Goal: Check status

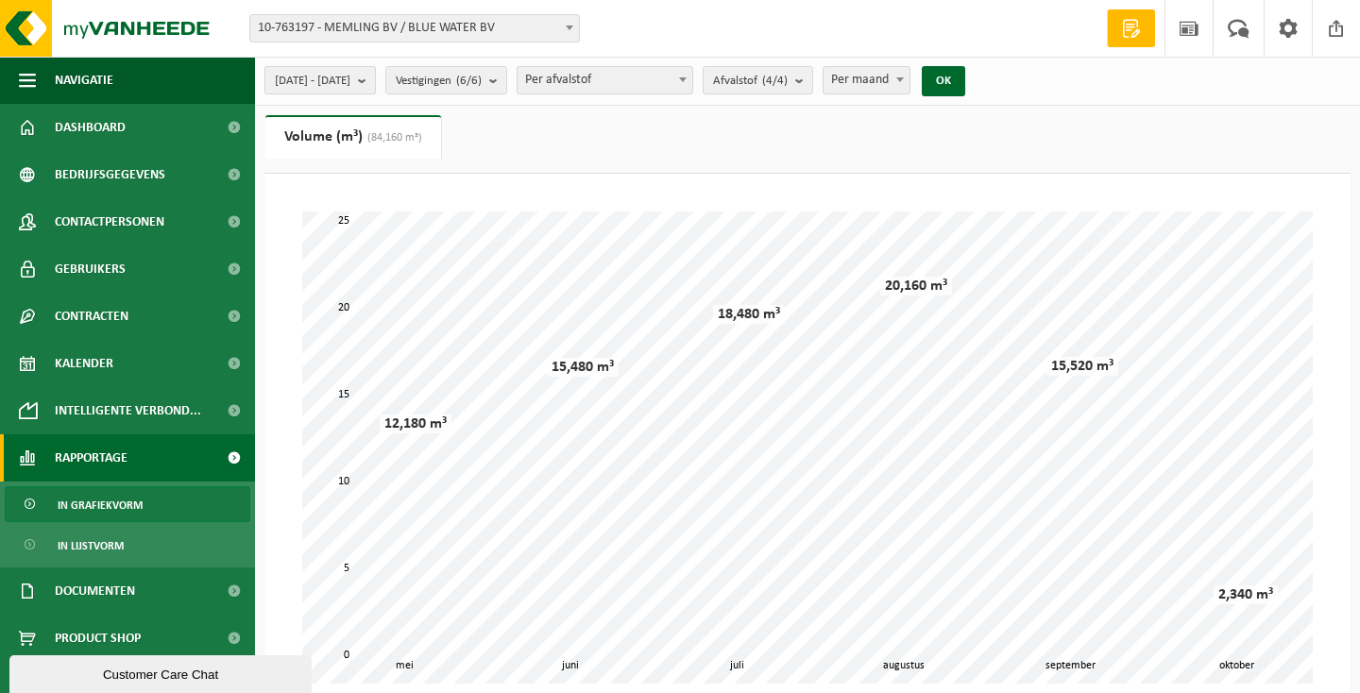
click at [375, 79] on b "submit" at bounding box center [366, 80] width 17 height 26
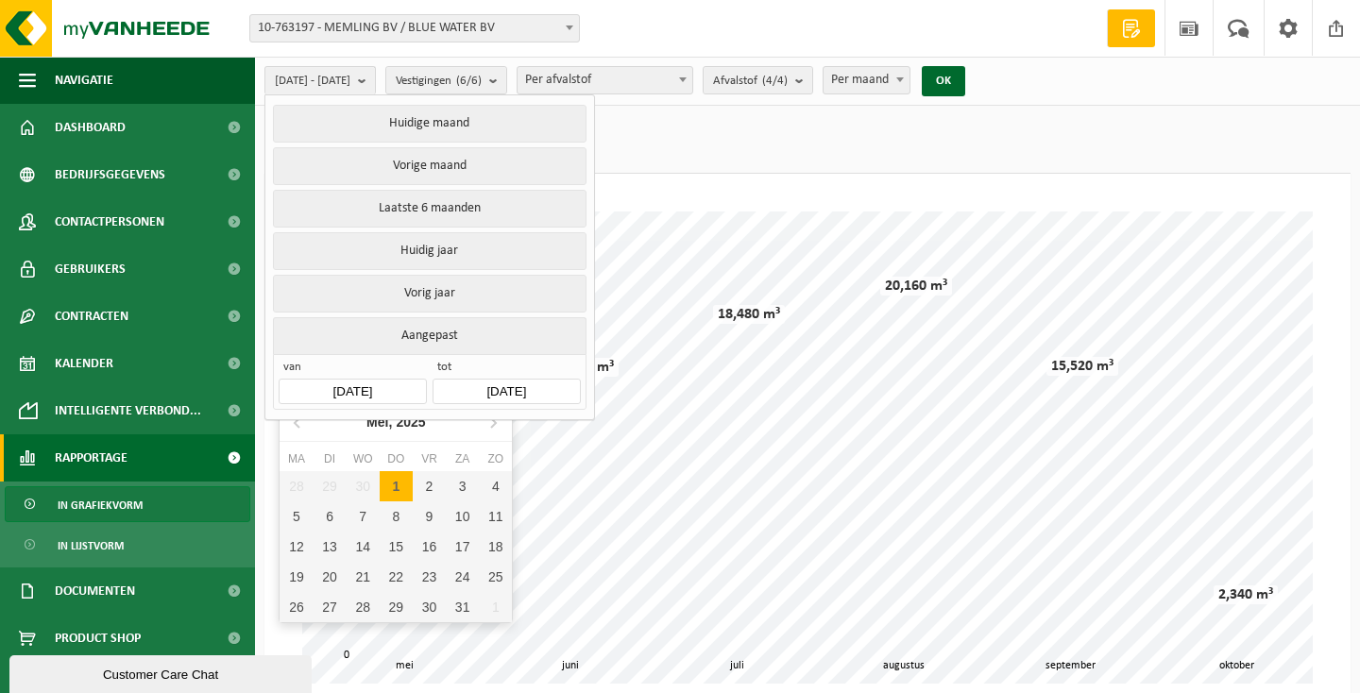
click at [391, 379] on input "[DATE]" at bounding box center [352, 392] width 147 height 26
click at [296, 429] on icon at bounding box center [298, 422] width 30 height 30
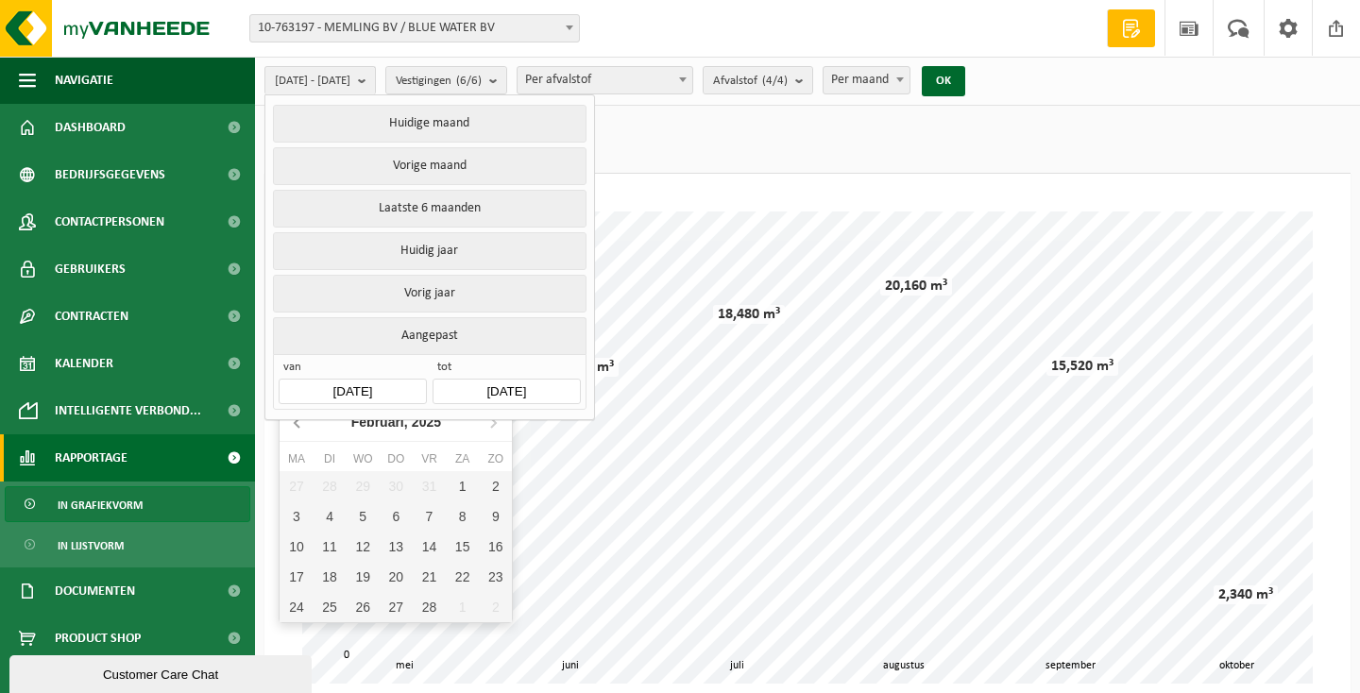
click at [296, 429] on icon at bounding box center [298, 422] width 30 height 30
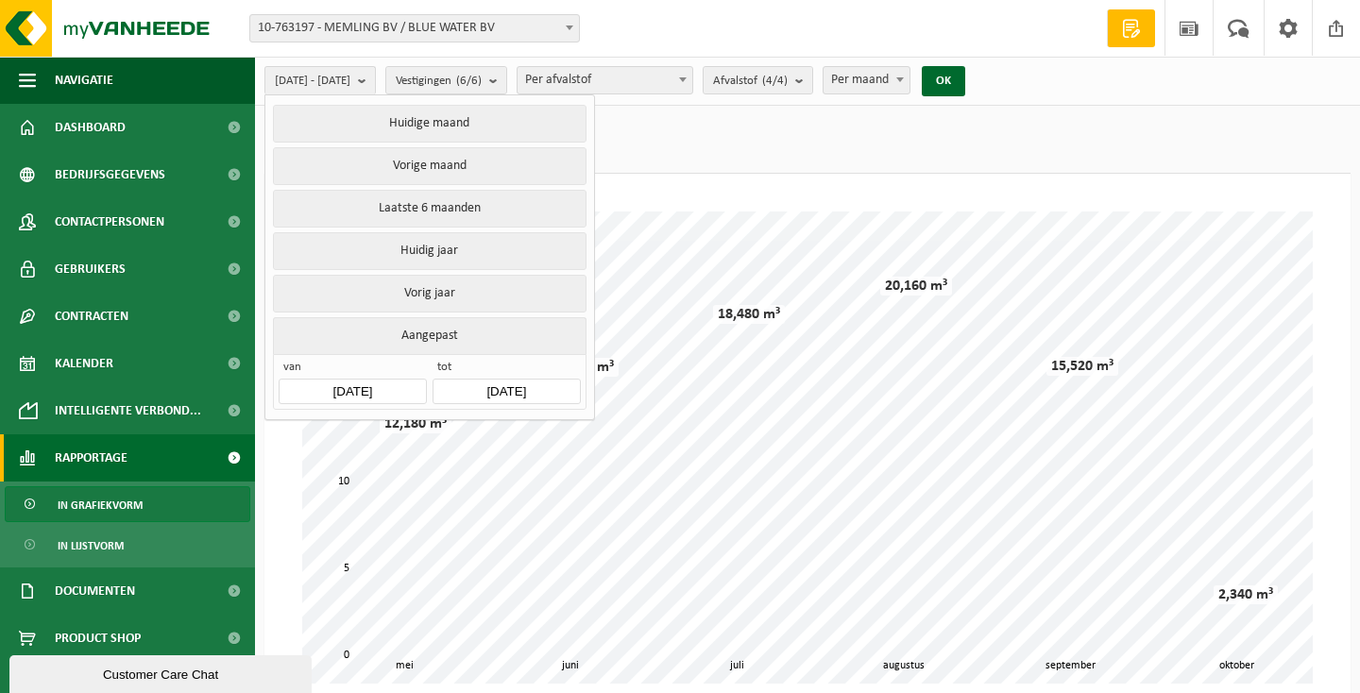
click at [393, 379] on input "[DATE]" at bounding box center [352, 392] width 147 height 26
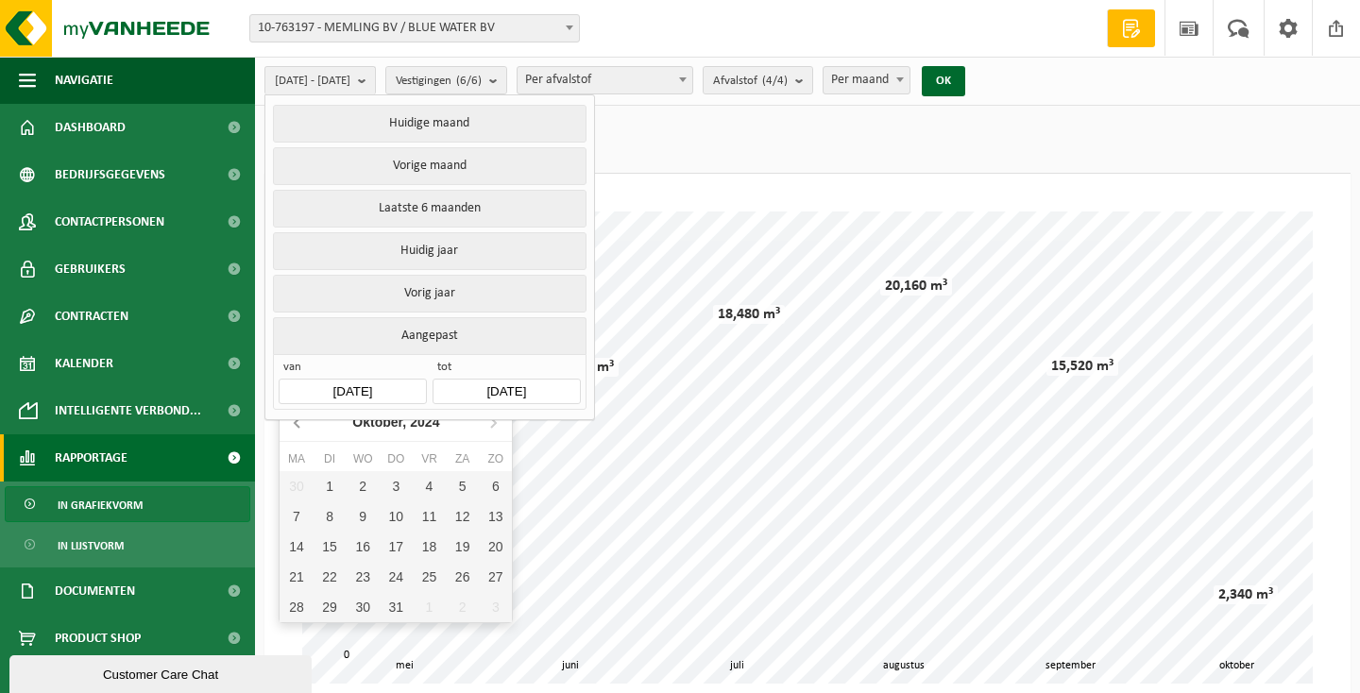
click at [293, 420] on icon at bounding box center [298, 422] width 30 height 30
click at [500, 425] on icon at bounding box center [493, 422] width 30 height 30
click at [326, 485] on div "1" at bounding box center [330, 486] width 33 height 30
type input "2024-10-01"
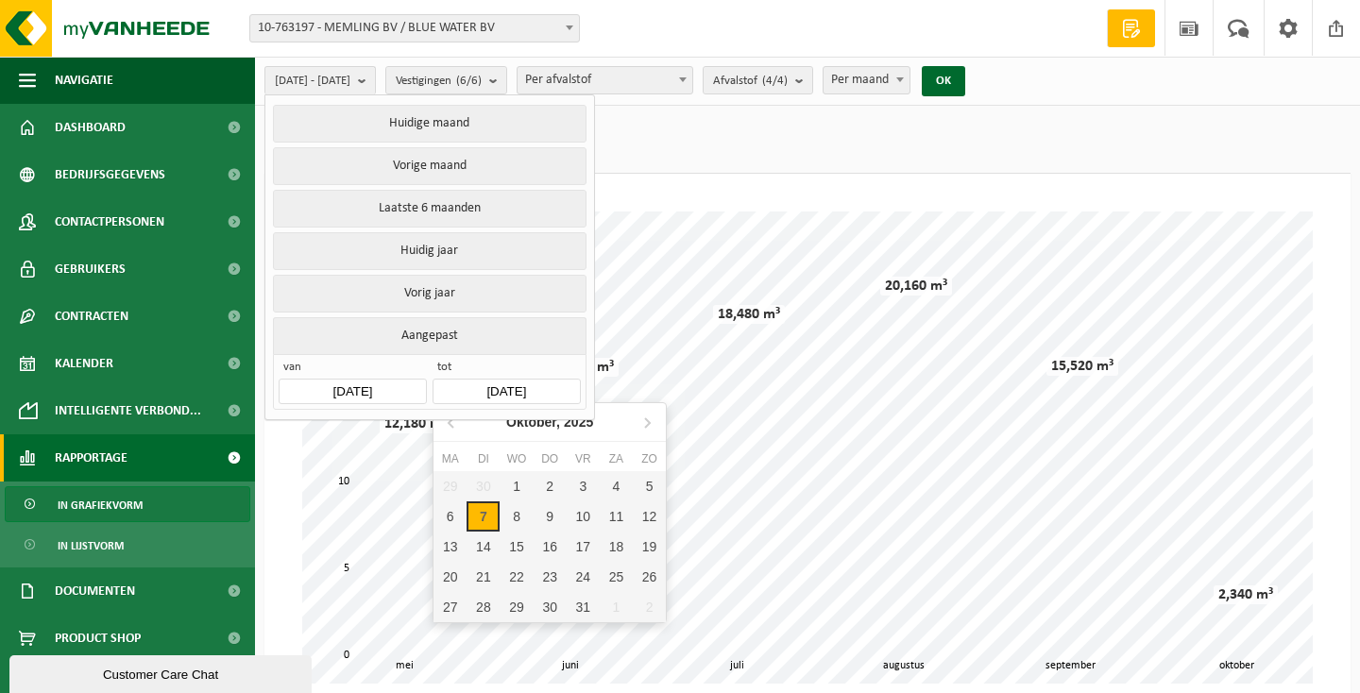
click at [553, 379] on input "2025-10-07" at bounding box center [506, 392] width 147 height 26
click at [446, 424] on icon at bounding box center [452, 422] width 30 height 30
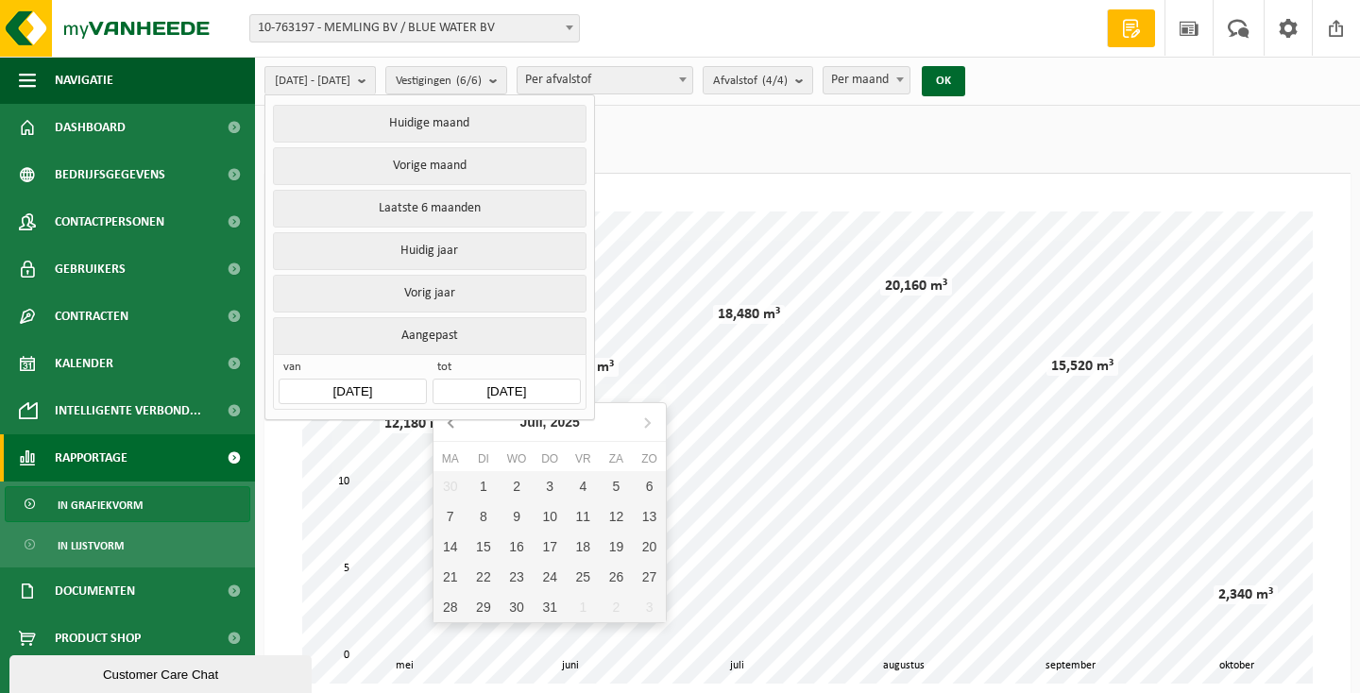
click at [446, 424] on icon at bounding box center [452, 422] width 30 height 30
click at [618, 483] on div "1" at bounding box center [616, 486] width 33 height 30
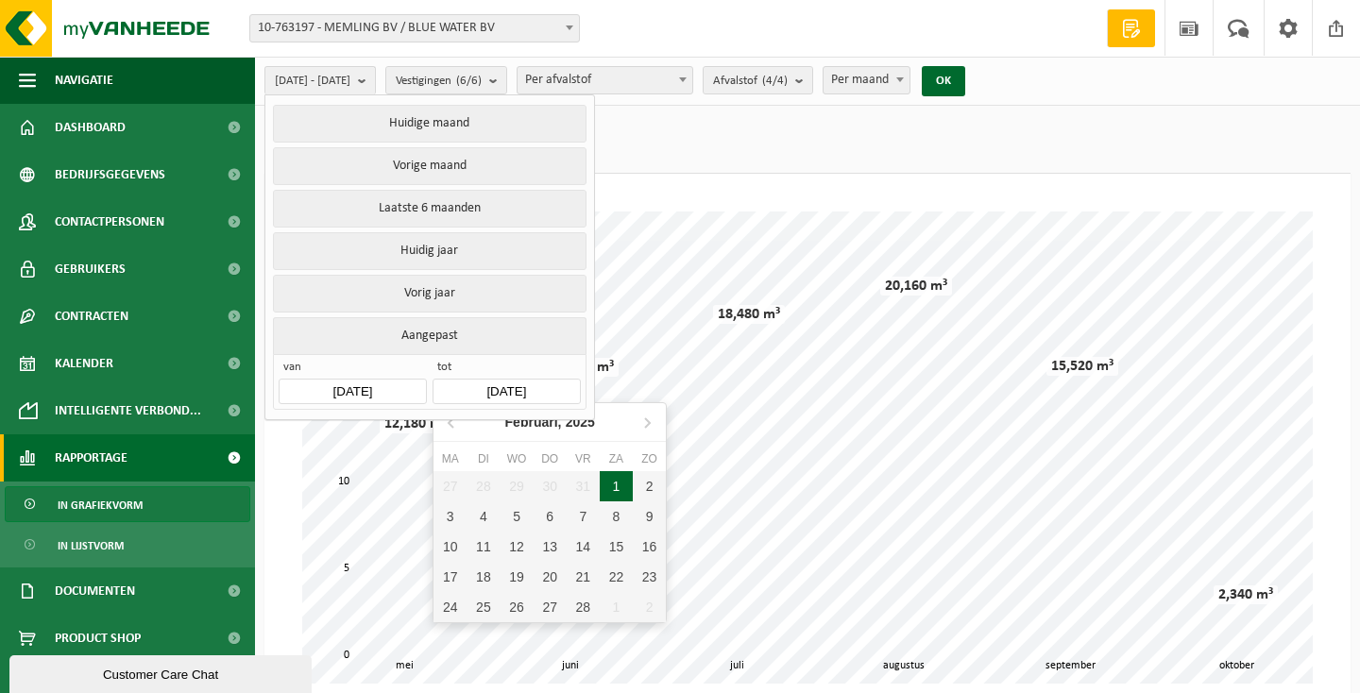
type input "2025-02-01"
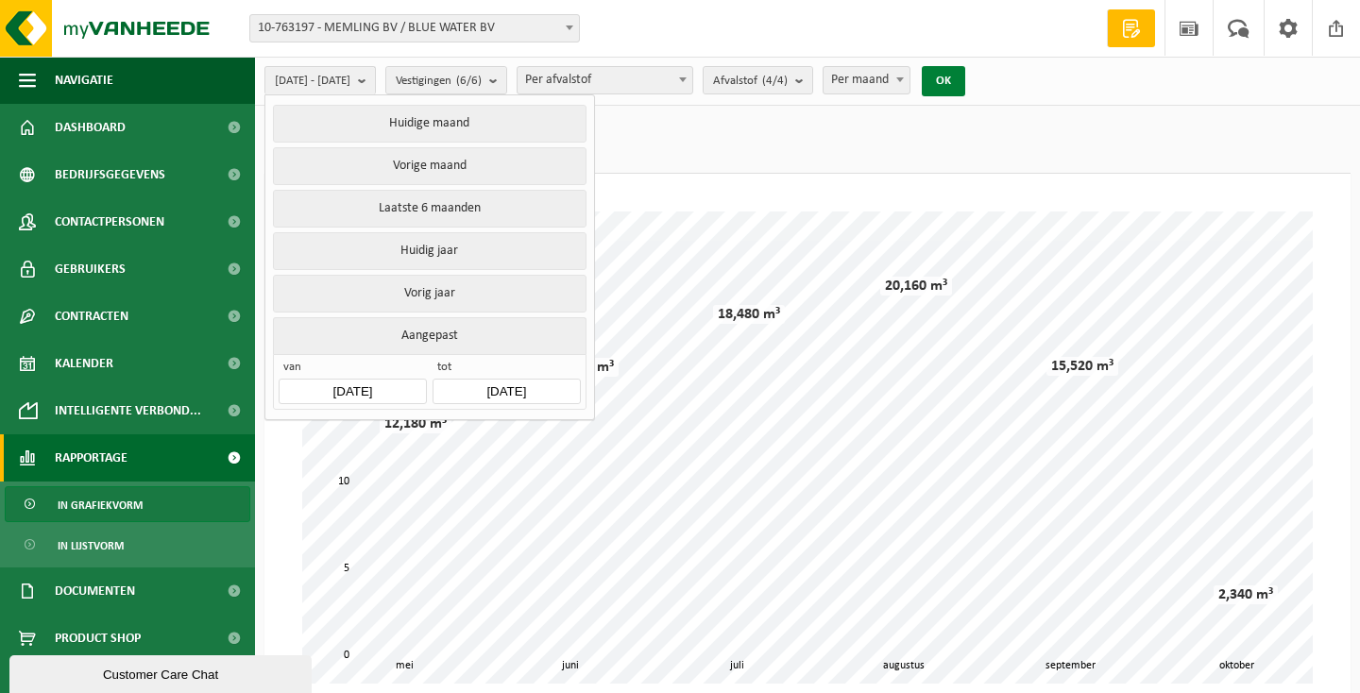
click at [965, 77] on button "OK" at bounding box center [943, 81] width 43 height 30
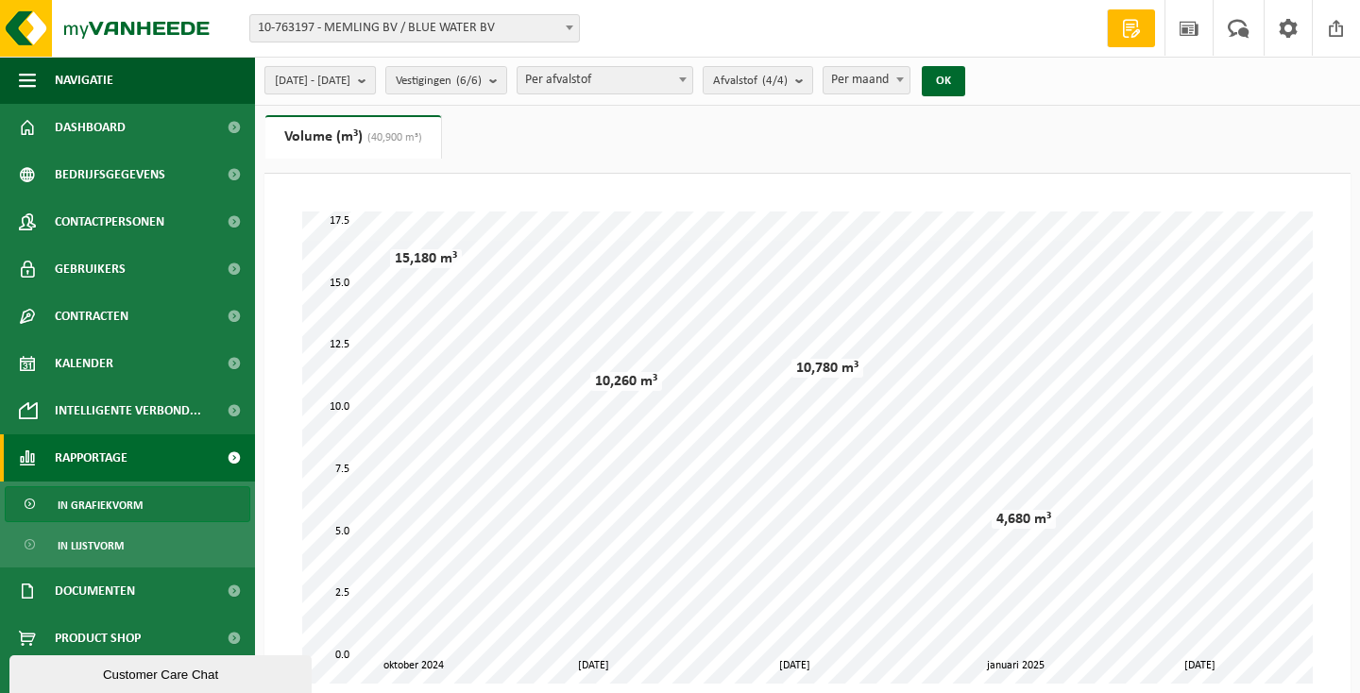
click at [375, 78] on b "submit" at bounding box center [366, 80] width 17 height 26
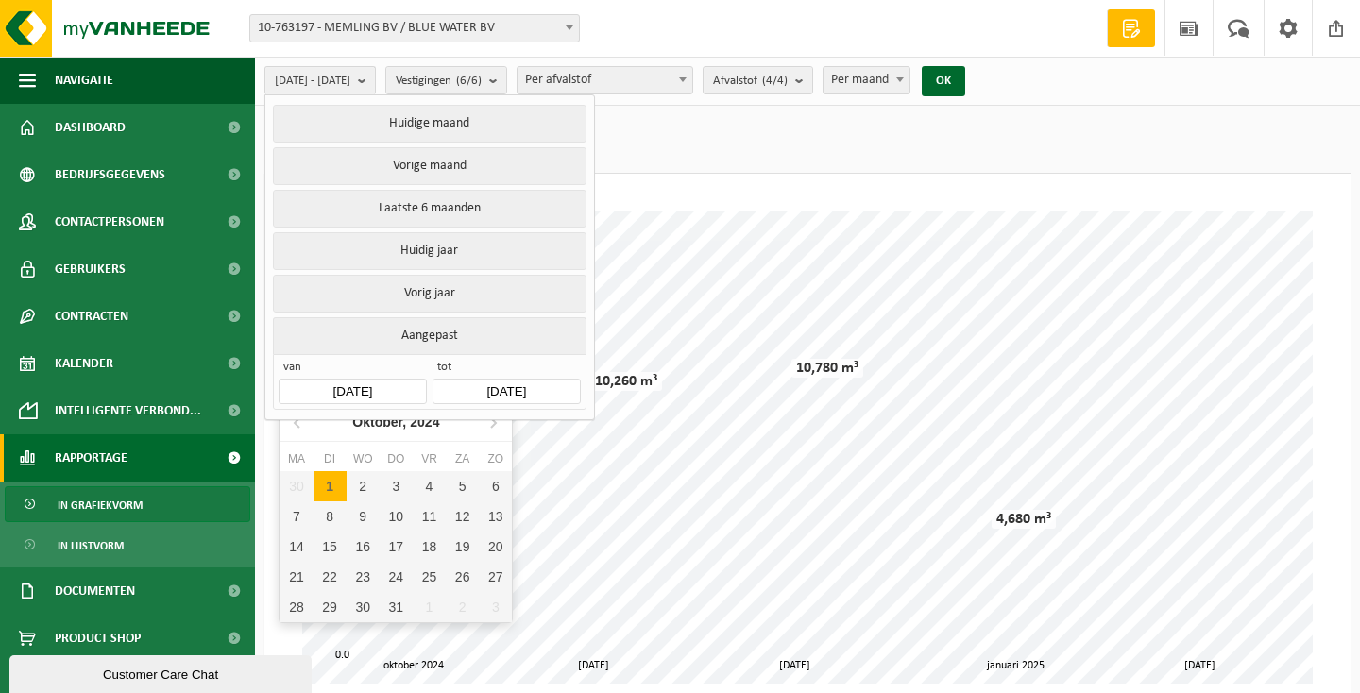
click at [382, 380] on input "2024-10-01" at bounding box center [352, 392] width 147 height 26
click at [494, 422] on icon at bounding box center [493, 422] width 5 height 9
click at [485, 423] on icon at bounding box center [493, 422] width 30 height 30
click at [362, 480] on div "1" at bounding box center [363, 486] width 33 height 30
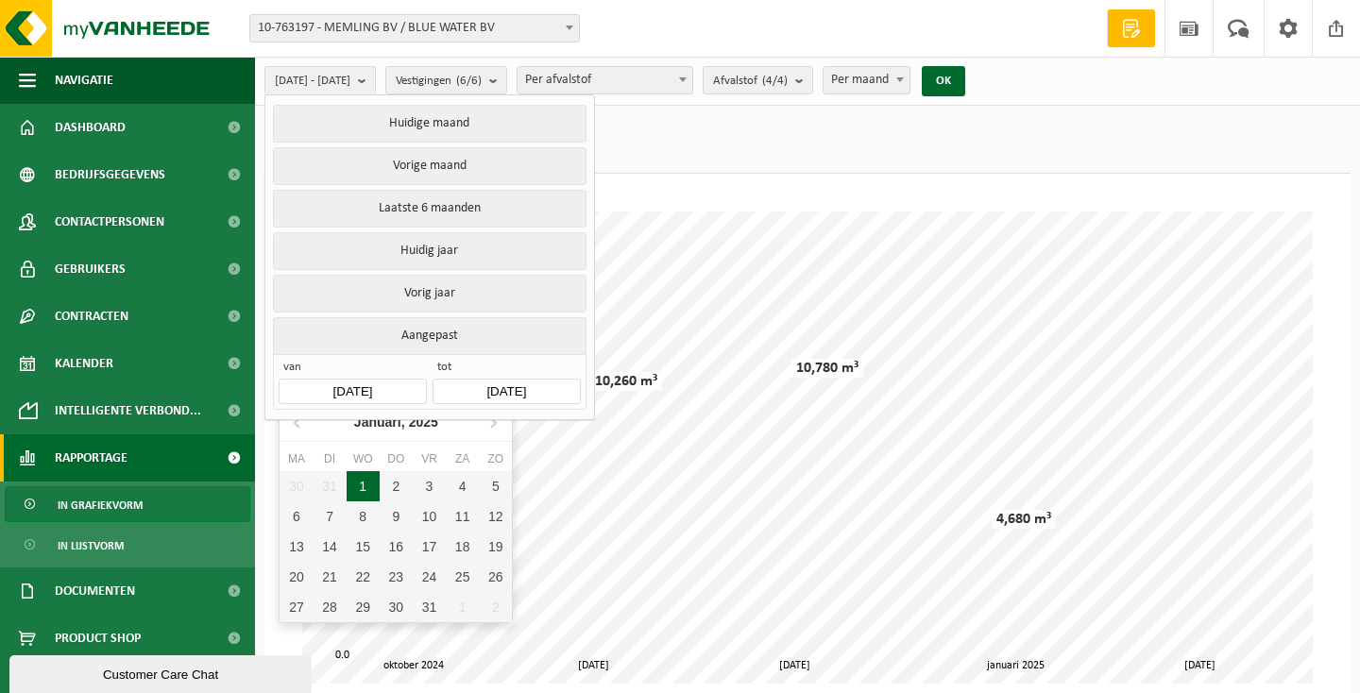
type input "[DATE]"
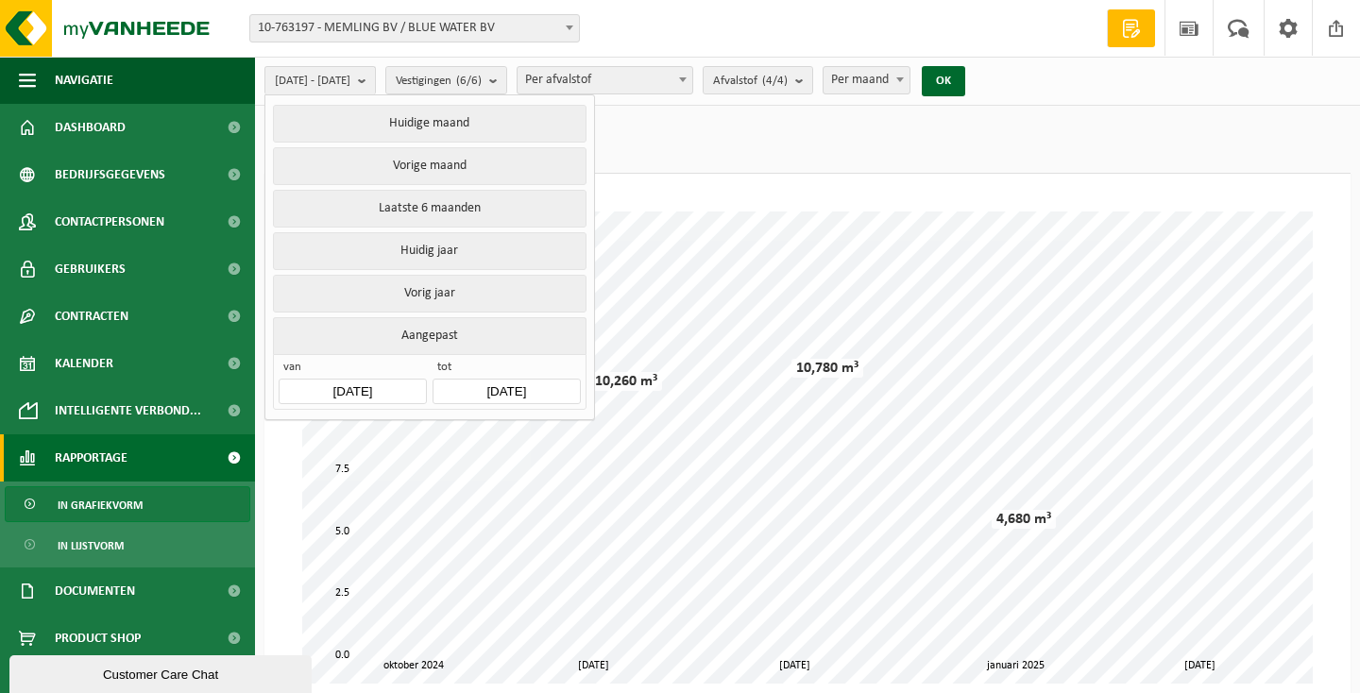
click at [535, 381] on input "2025-02-01" at bounding box center [506, 392] width 147 height 26
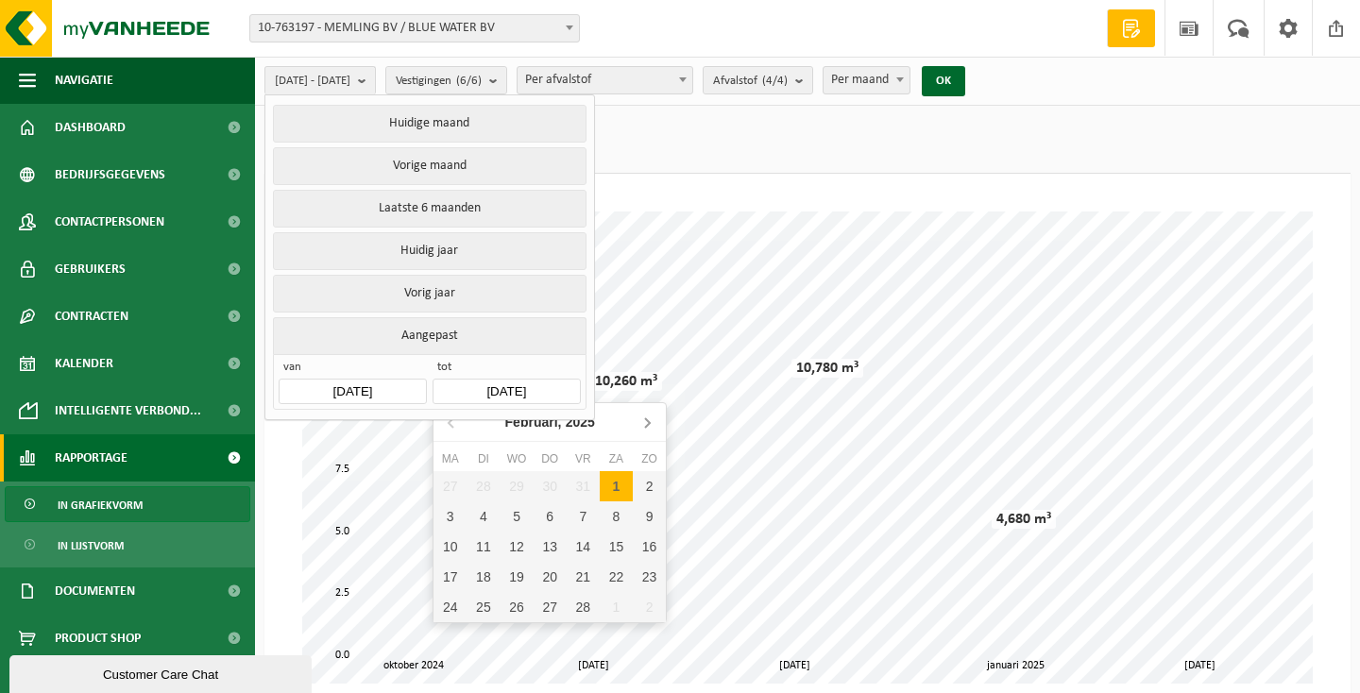
click at [648, 423] on icon at bounding box center [647, 422] width 30 height 30
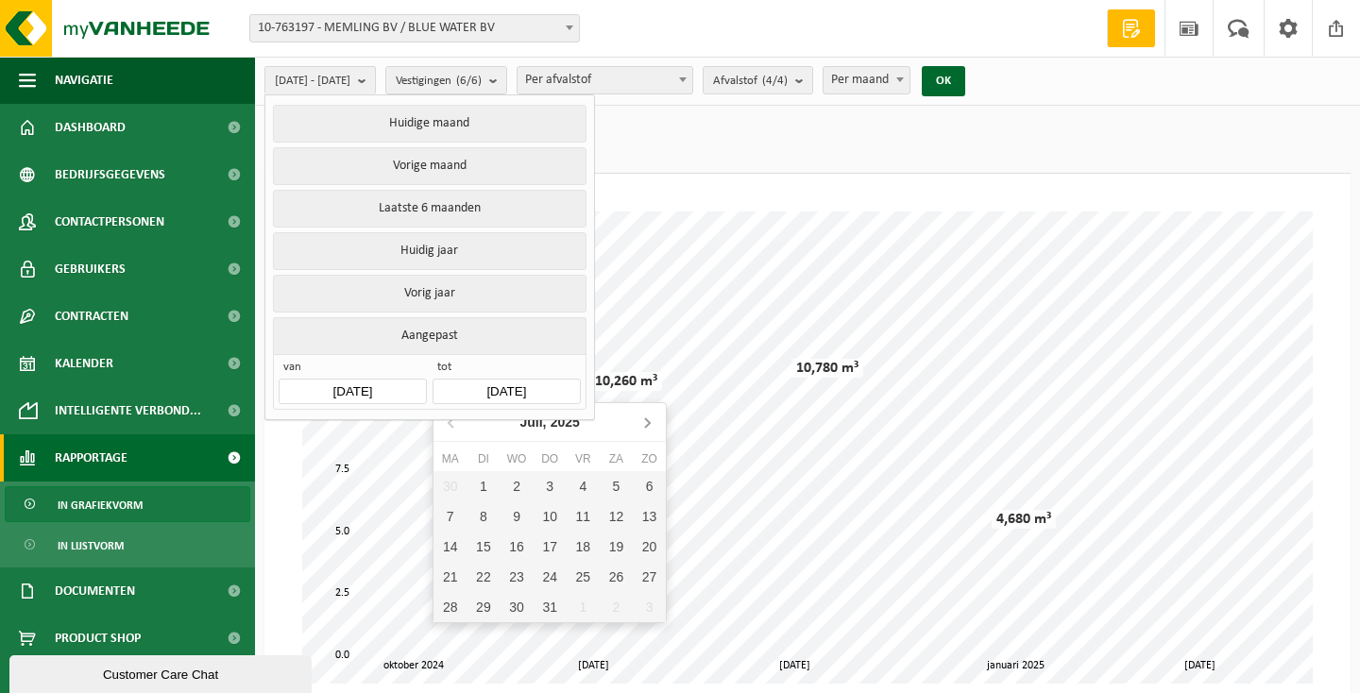
click at [648, 423] on icon at bounding box center [647, 422] width 30 height 30
click at [521, 485] on div "1" at bounding box center [516, 486] width 33 height 30
type input "2025-10-01"
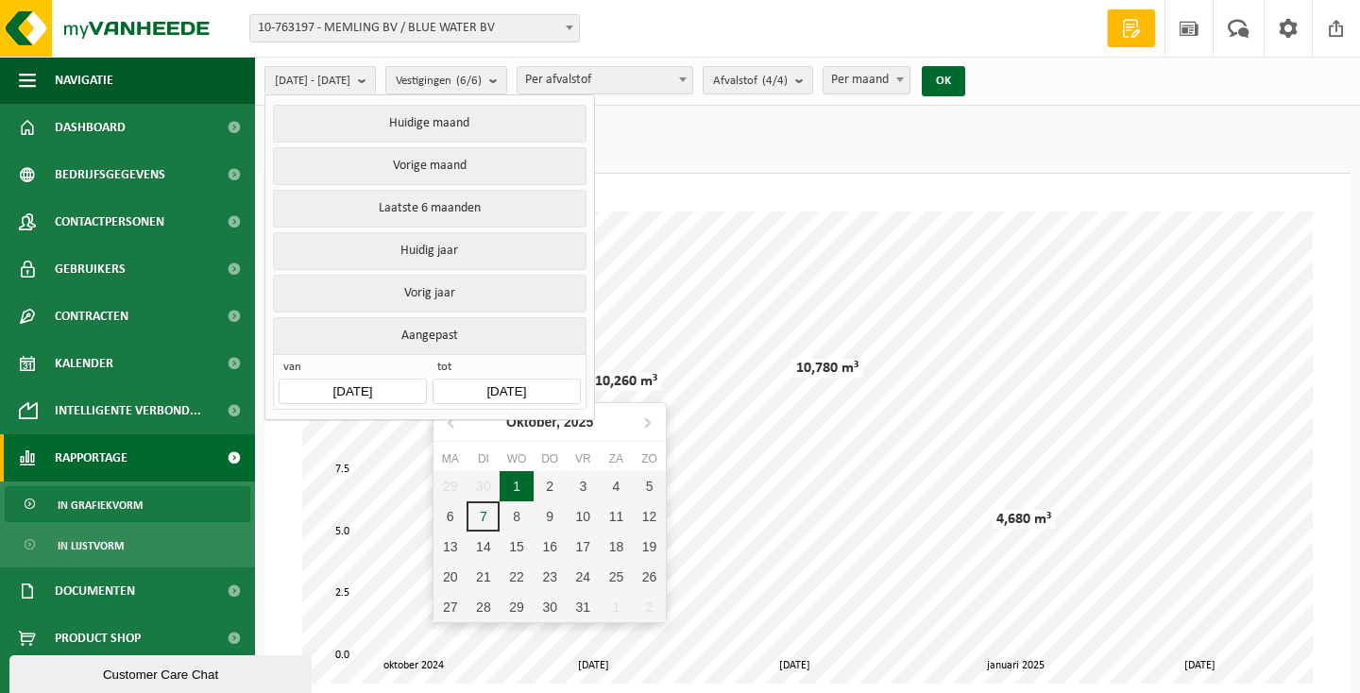
type input "[DATE]"
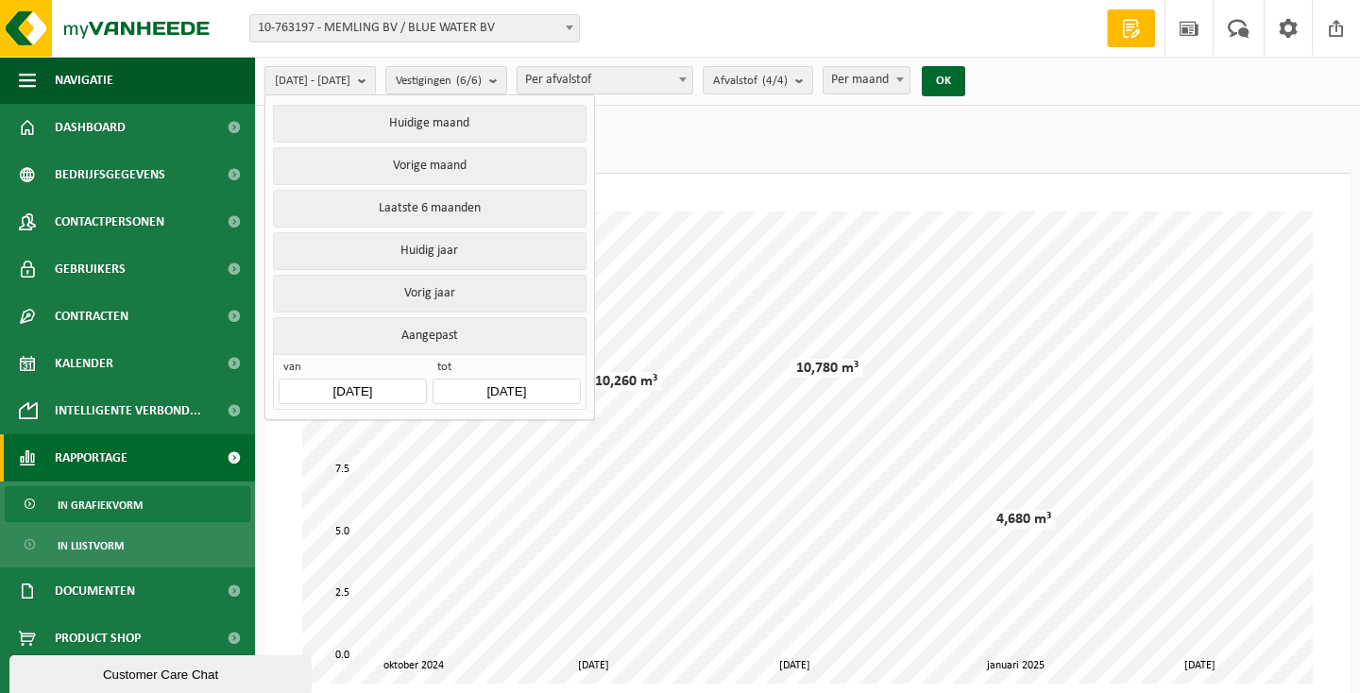
click at [986, 74] on div "2025-01-01 - 2025-10-01 Huidige maand Vorige maand Laatste 6 maanden Huidig jaa…" at bounding box center [620, 80] width 731 height 41
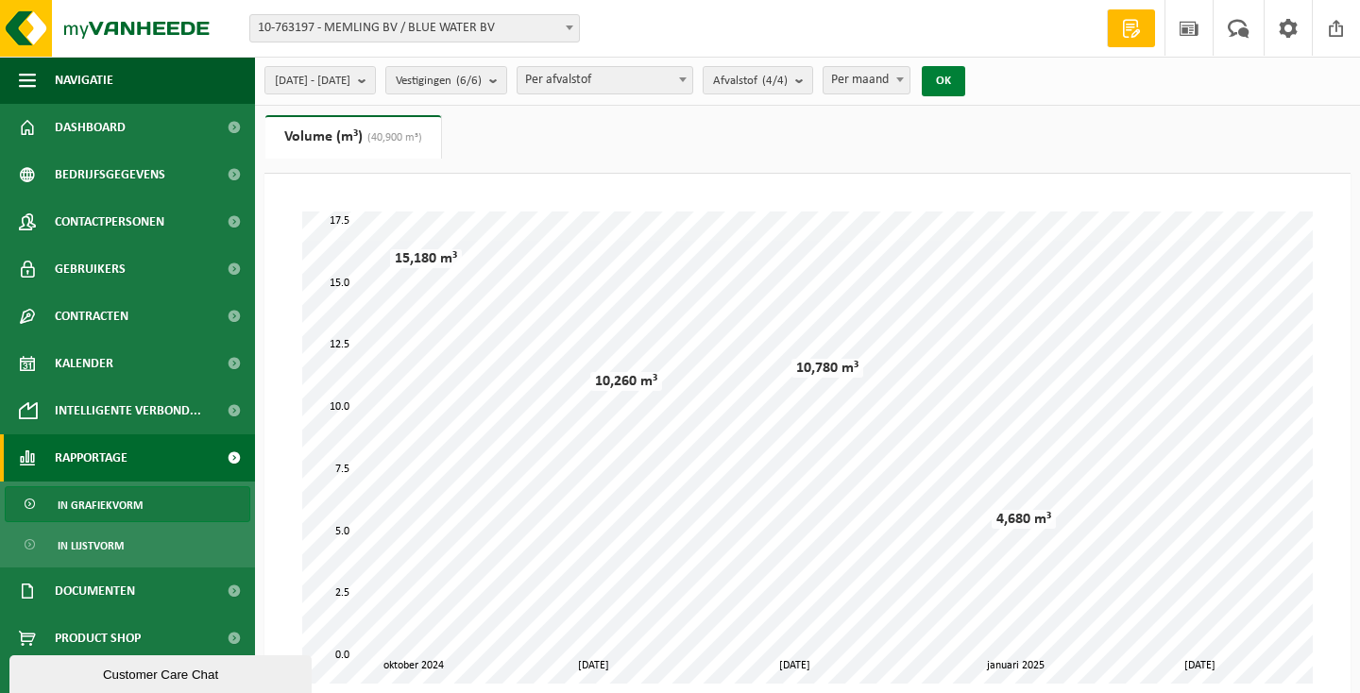
click at [965, 74] on button "OK" at bounding box center [943, 81] width 43 height 30
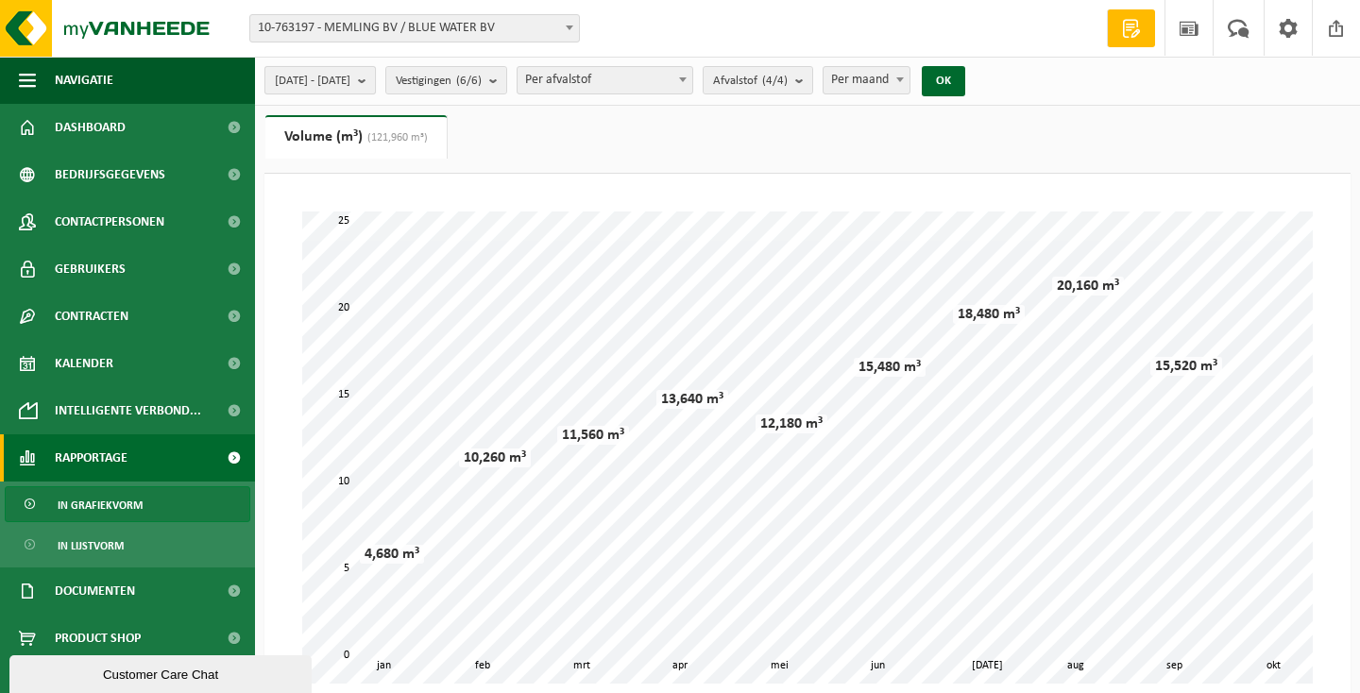
click at [350, 81] on span "2025-01-01 - 2025-10-01" at bounding box center [313, 81] width 76 height 28
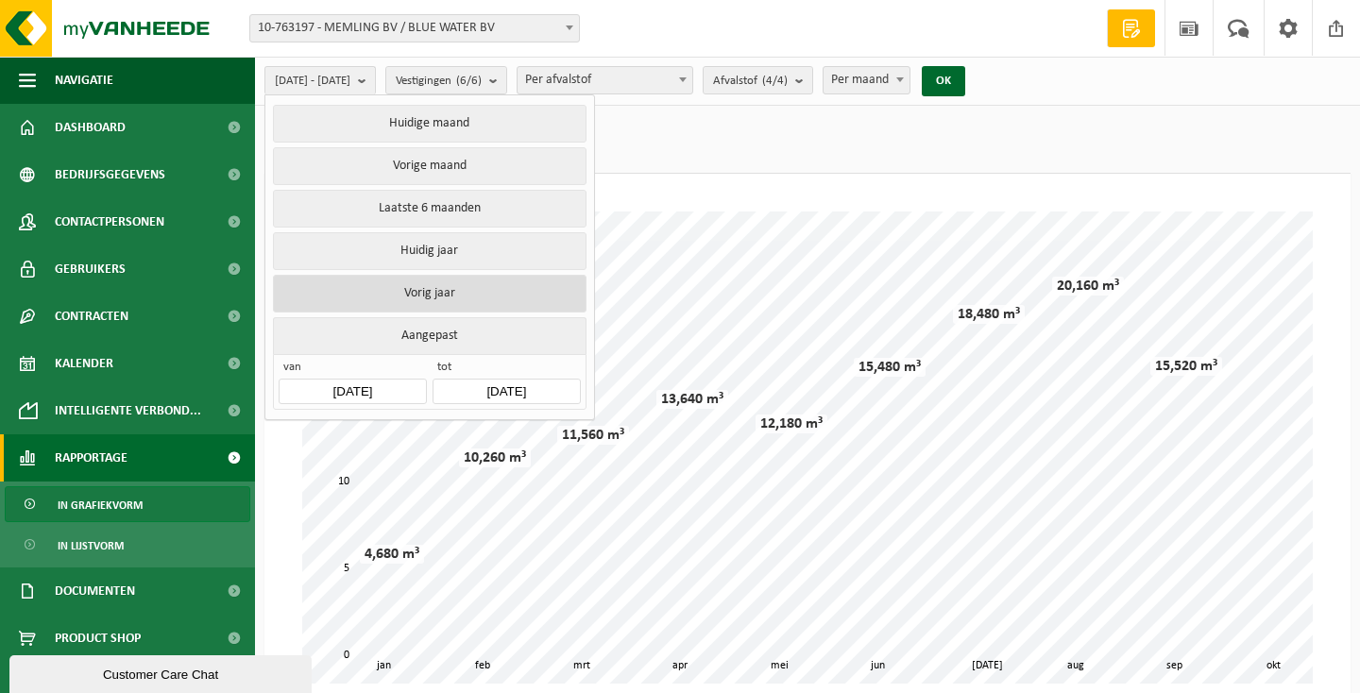
click at [420, 289] on button "Vorig jaar" at bounding box center [429, 294] width 313 height 38
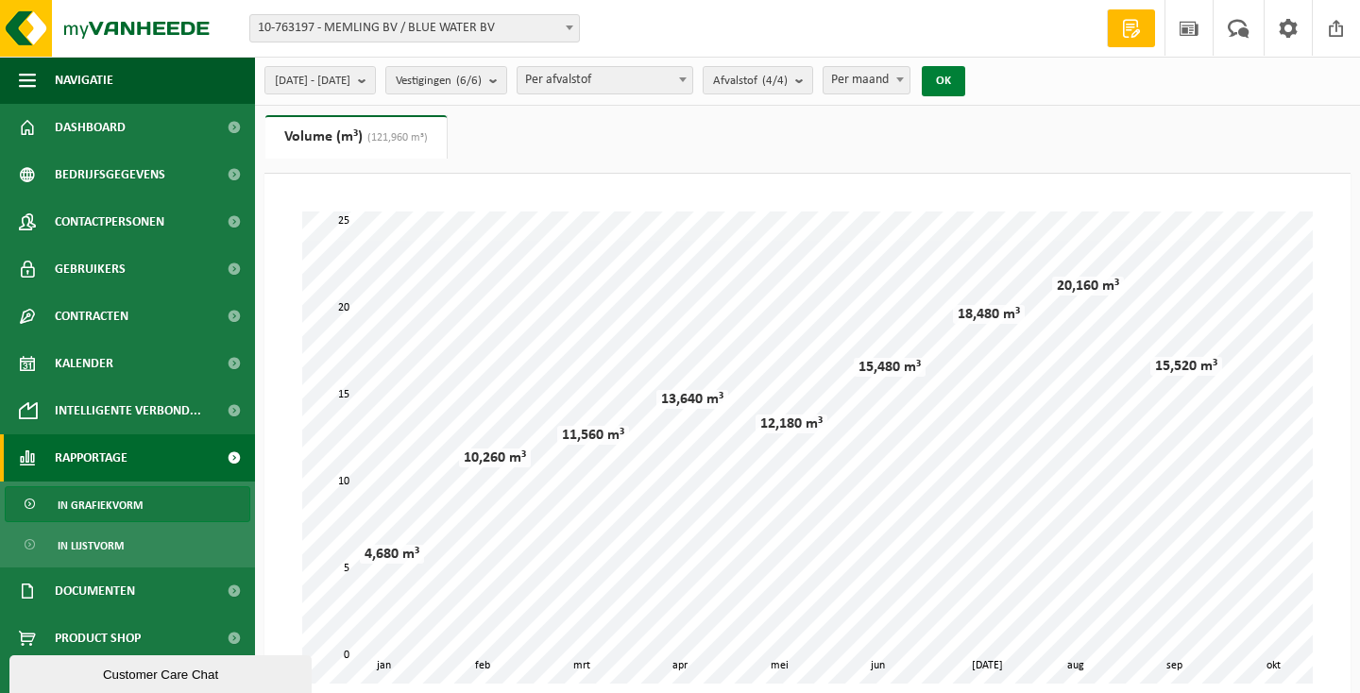
click at [965, 85] on button "OK" at bounding box center [943, 81] width 43 height 30
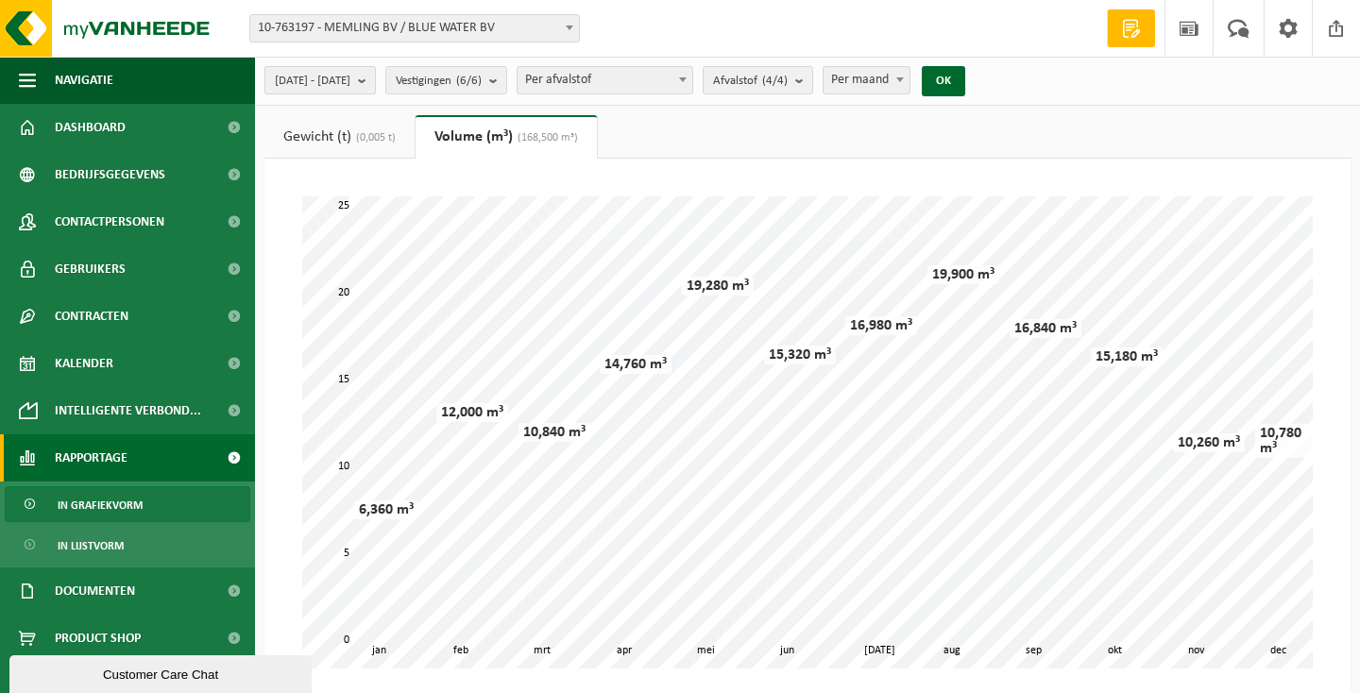
click at [376, 79] on button "2024-01-01 - 2024-12-31" at bounding box center [319, 80] width 111 height 28
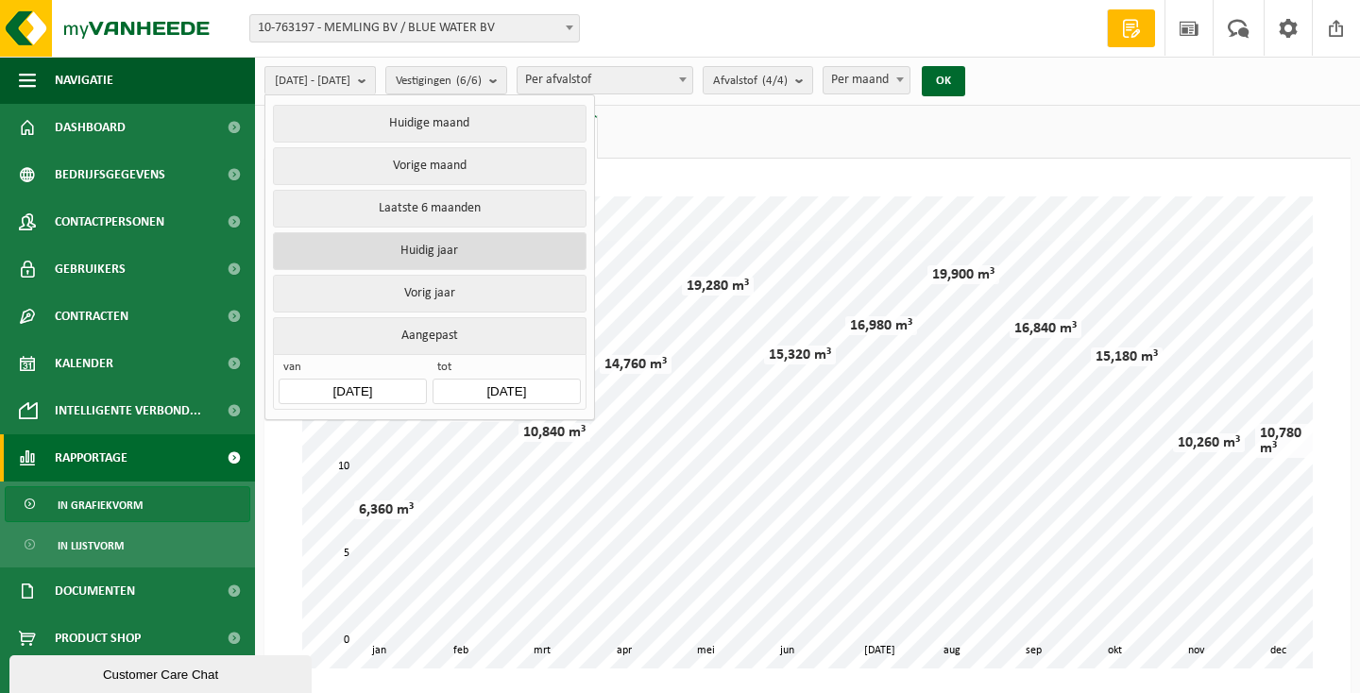
click at [458, 243] on button "Huidig jaar" at bounding box center [429, 251] width 313 height 38
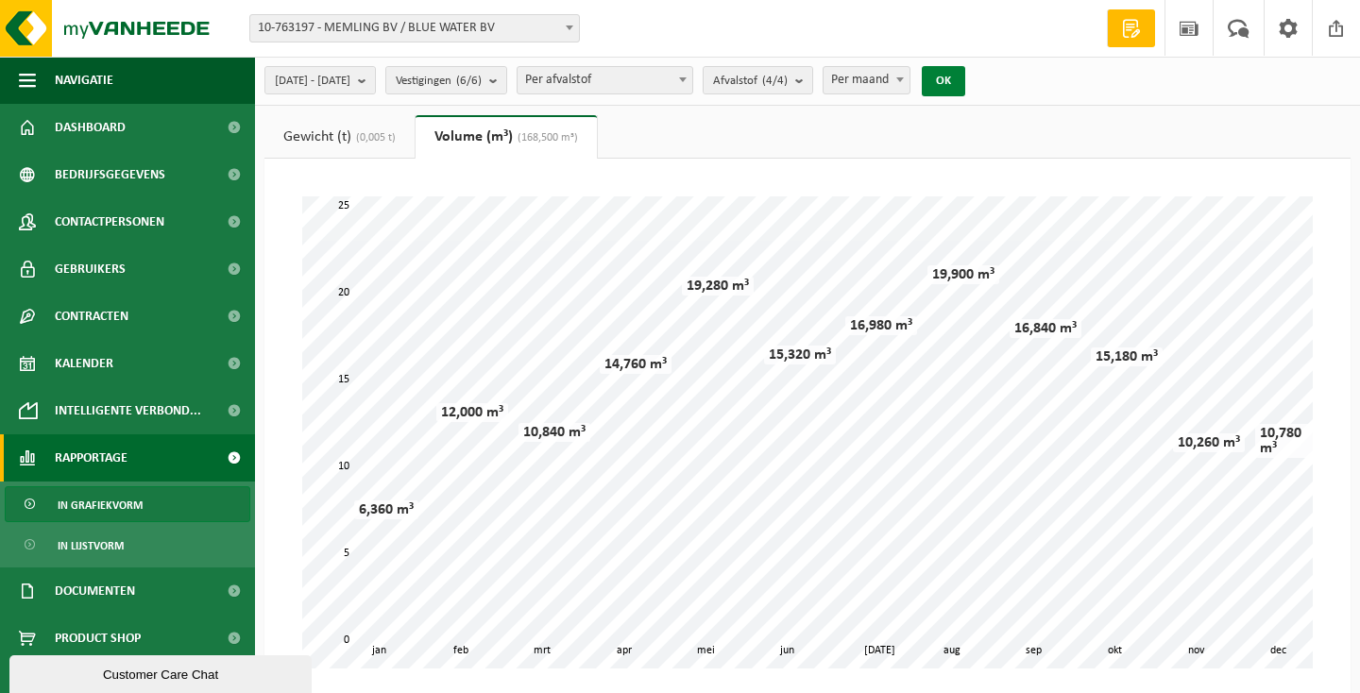
click at [965, 78] on button "OK" at bounding box center [943, 81] width 43 height 30
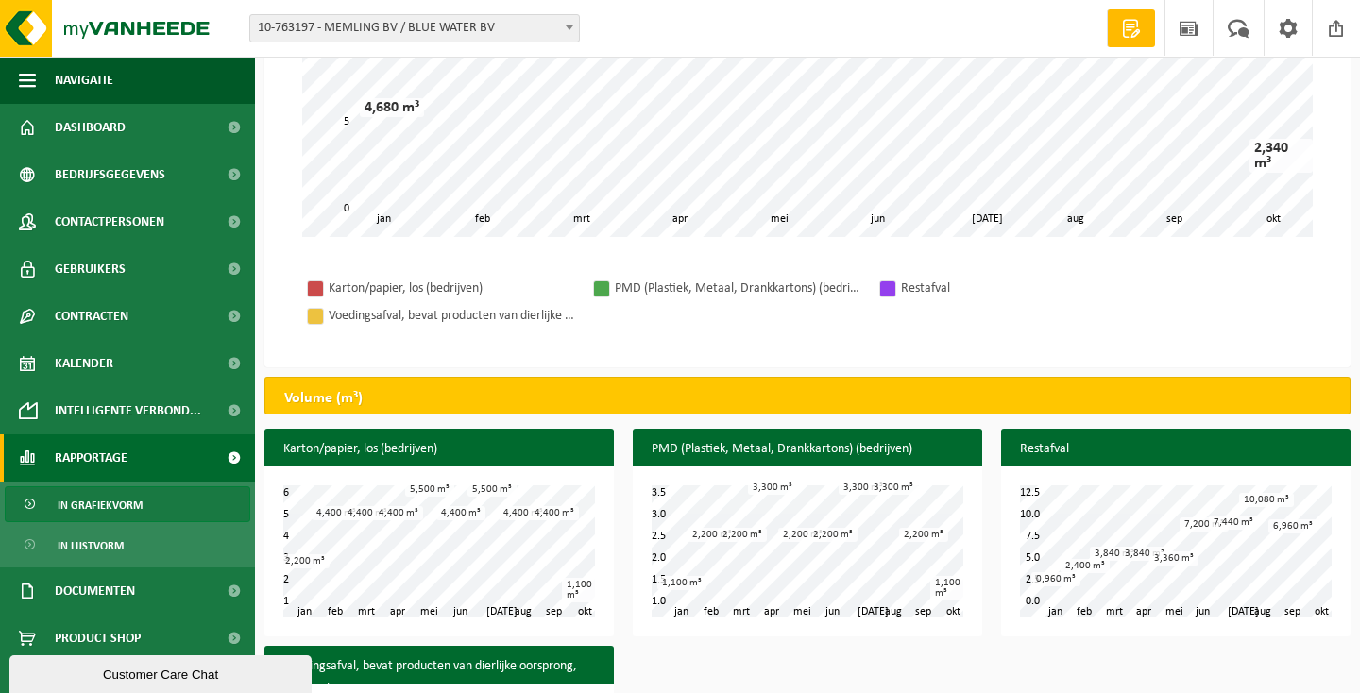
scroll to position [450, 0]
